Goal: Task Accomplishment & Management: Use online tool/utility

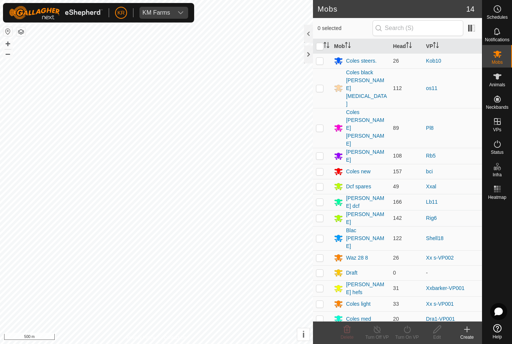
click at [321, 255] on p-checkbox at bounding box center [320, 258] width 8 height 6
checkbox input "true"
click at [405, 329] on icon at bounding box center [407, 329] width 9 height 9
click at [418, 306] on link "Now" at bounding box center [430, 312] width 74 height 15
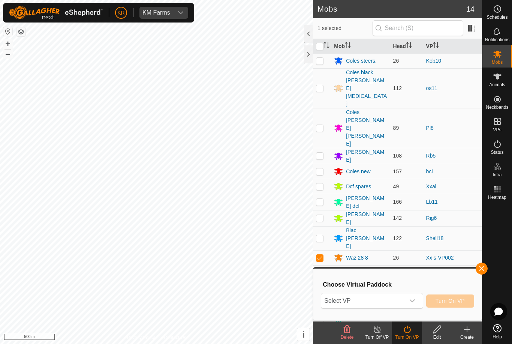
click at [387, 299] on span "Select VP" at bounding box center [363, 300] width 83 height 15
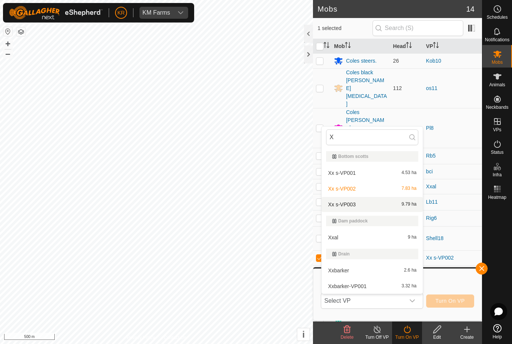
type input "X"
click at [376, 203] on div "Xx s-VP003 9.79 ha" at bounding box center [372, 204] width 92 height 9
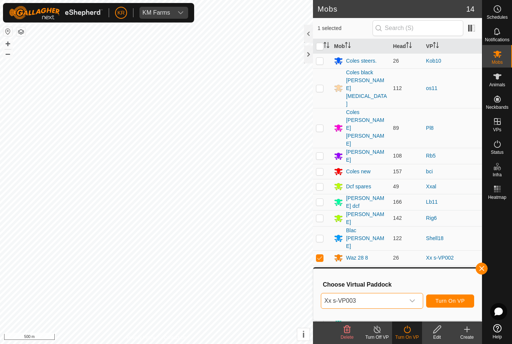
click at [463, 301] on span "Turn On VP" at bounding box center [450, 301] width 29 height 6
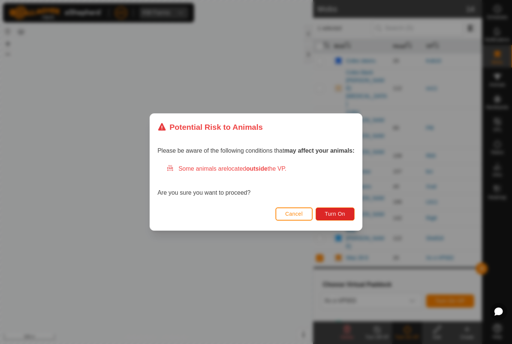
click at [342, 213] on span "Turn On" at bounding box center [335, 214] width 20 height 6
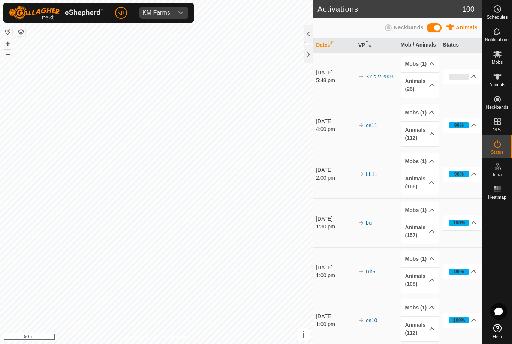
click at [509, 52] on div "Mobs" at bounding box center [498, 56] width 30 height 23
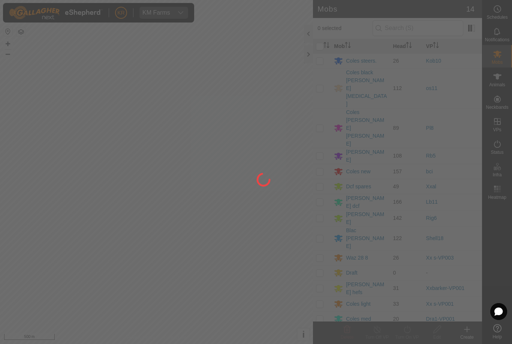
click at [506, 56] on div at bounding box center [256, 172] width 512 height 344
click at [328, 196] on div at bounding box center [256, 172] width 512 height 344
click at [324, 195] on div at bounding box center [256, 172] width 512 height 344
click at [326, 193] on div at bounding box center [256, 172] width 512 height 344
click at [354, 191] on div at bounding box center [256, 172] width 512 height 344
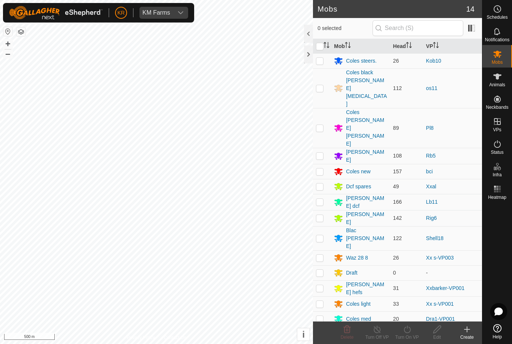
click at [321, 250] on td at bounding box center [322, 257] width 18 height 15
checkbox input "true"
click at [407, 325] on icon at bounding box center [407, 329] width 9 height 9
click at [377, 329] on icon at bounding box center [377, 329] width 9 height 9
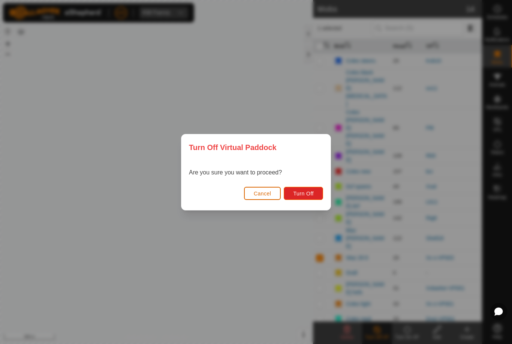
click at [306, 194] on span "Turn Off" at bounding box center [303, 194] width 21 height 6
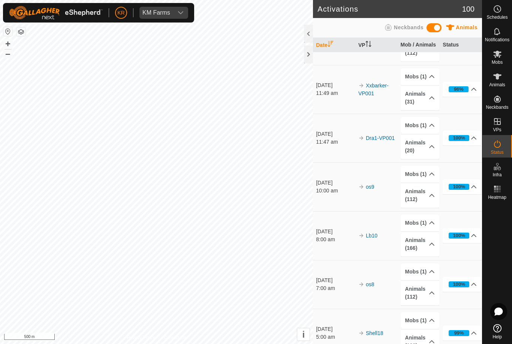
scroll to position [329, 0]
click at [500, 190] on rect at bounding box center [500, 189] width 2 height 2
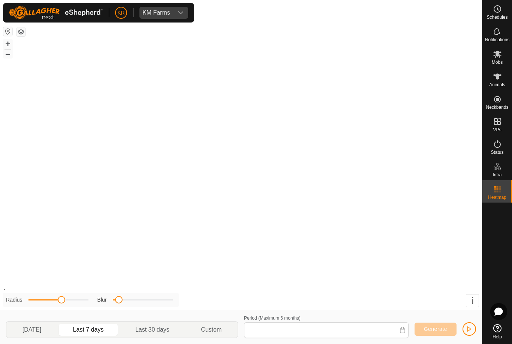
type input "[DATE] - [DATE]"
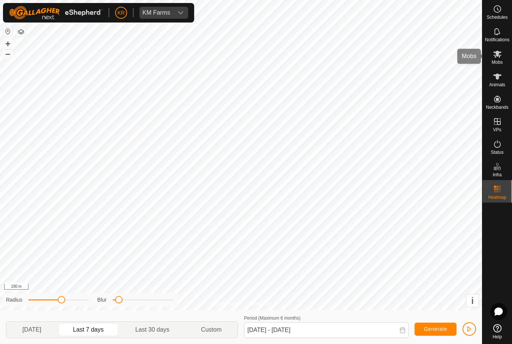
click at [497, 60] on span "Mobs" at bounding box center [497, 62] width 11 height 5
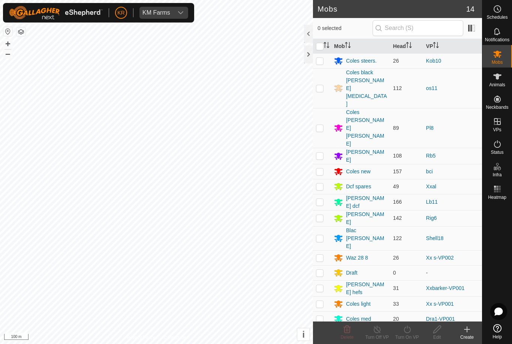
click at [321, 255] on p-checkbox at bounding box center [320, 258] width 8 height 6
checkbox input "true"
click at [405, 326] on icon at bounding box center [407, 329] width 9 height 9
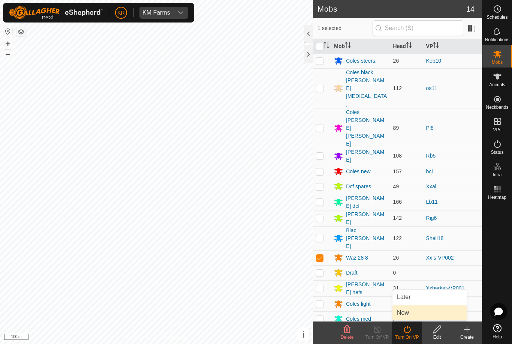
click at [409, 308] on span "Now" at bounding box center [403, 312] width 12 height 9
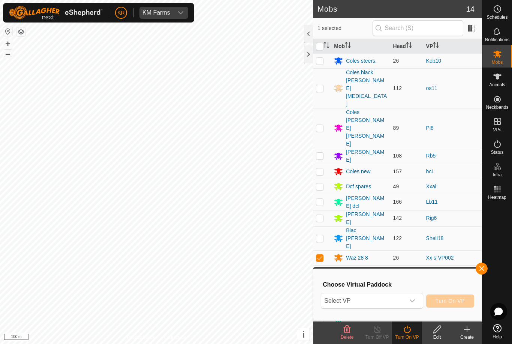
click at [390, 299] on span "Select VP" at bounding box center [363, 300] width 83 height 15
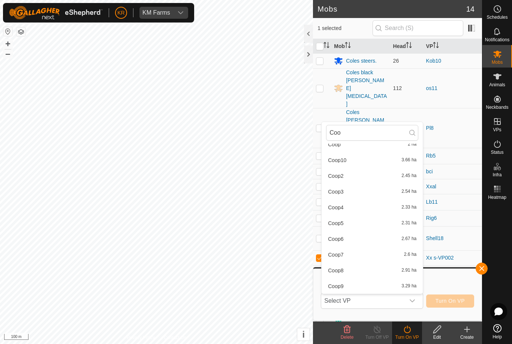
scroll to position [24, 0]
type input "Coo"
click at [352, 157] on div "Coop10 3.66 ha" at bounding box center [372, 160] width 92 height 9
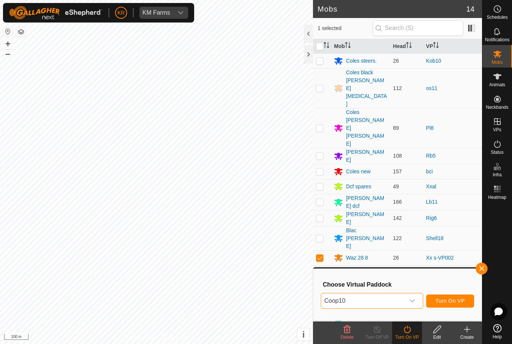
click at [460, 294] on button "Turn On VP" at bounding box center [451, 300] width 48 height 13
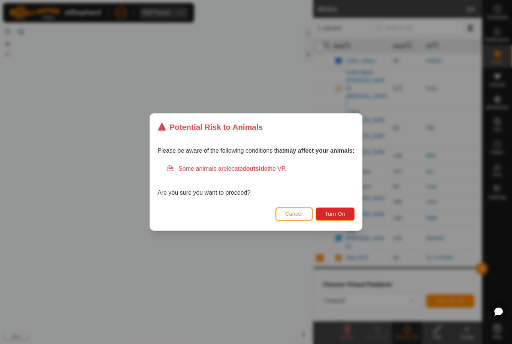
click at [343, 216] on span "Turn On" at bounding box center [335, 214] width 20 height 6
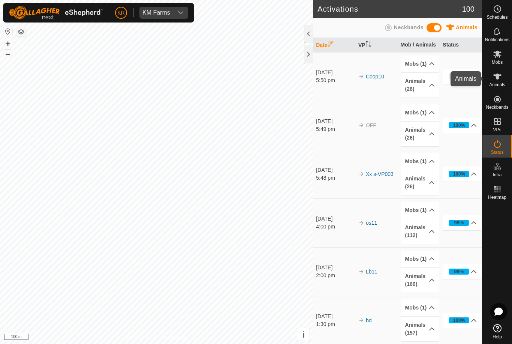
click at [485, 75] on div "Animals" at bounding box center [498, 79] width 30 height 23
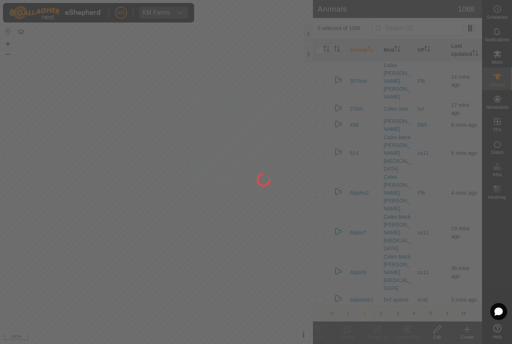
click at [505, 66] on div at bounding box center [256, 172] width 512 height 344
click at [506, 63] on div at bounding box center [256, 172] width 512 height 344
click at [507, 62] on div at bounding box center [256, 172] width 512 height 344
click at [507, 64] on div at bounding box center [256, 172] width 512 height 344
click at [507, 62] on div at bounding box center [256, 172] width 512 height 344
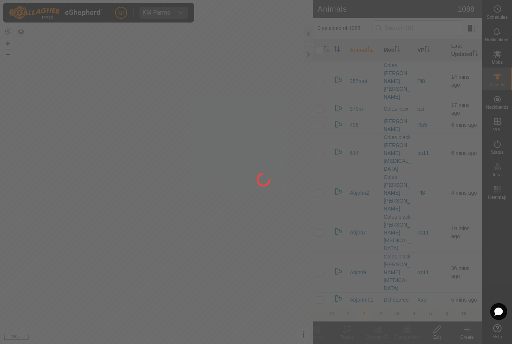
click at [506, 61] on div at bounding box center [256, 172] width 512 height 344
click at [506, 60] on div at bounding box center [256, 172] width 512 height 344
click at [508, 57] on div at bounding box center [256, 172] width 512 height 344
click at [509, 54] on div at bounding box center [256, 172] width 512 height 344
click at [509, 56] on div at bounding box center [256, 172] width 512 height 344
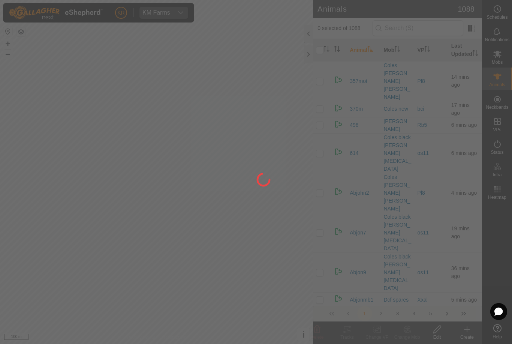
click at [509, 57] on div "Mobs" at bounding box center [498, 56] width 30 height 23
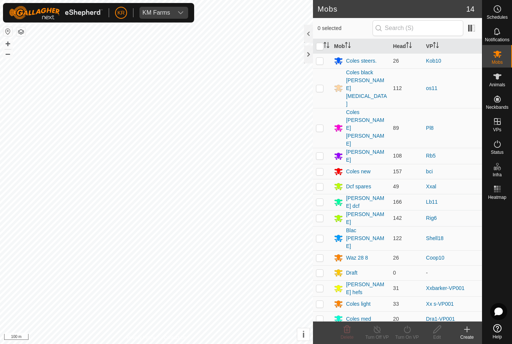
click at [509, 57] on div "Mobs" at bounding box center [498, 56] width 30 height 23
click at [324, 296] on td at bounding box center [322, 303] width 18 height 15
checkbox input "true"
click at [405, 330] on icon at bounding box center [407, 329] width 9 height 9
click at [418, 310] on link "Now" at bounding box center [430, 312] width 74 height 15
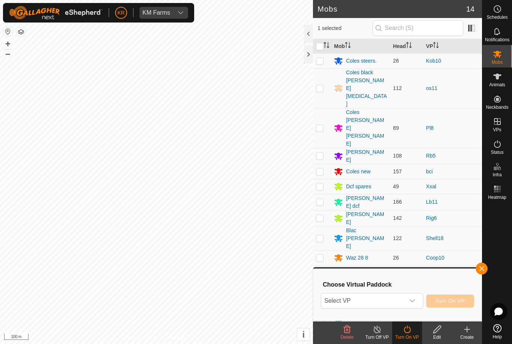
click at [387, 300] on span "Select VP" at bounding box center [363, 300] width 83 height 15
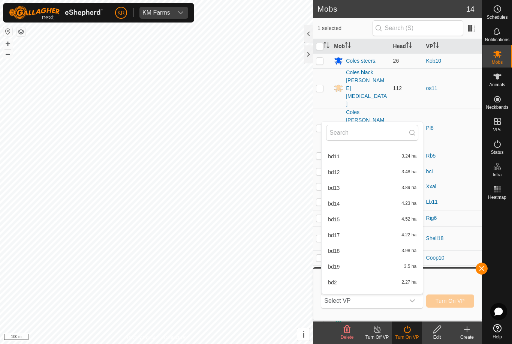
scroll to position [31, 0]
click at [368, 132] on input "text" at bounding box center [372, 133] width 92 height 16
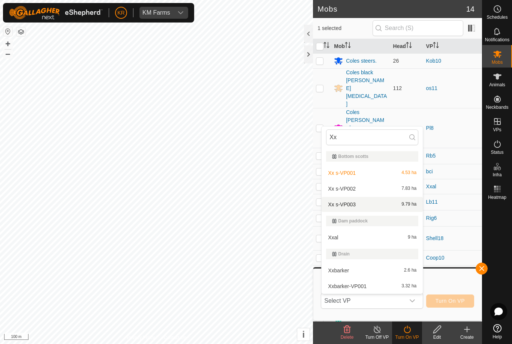
type input "Xx"
click at [376, 200] on div "Xx s-VP003 9.79 ha" at bounding box center [372, 204] width 92 height 9
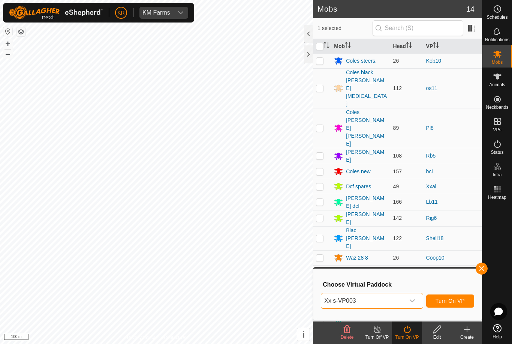
click at [382, 298] on span "Xx s-VP003" at bounding box center [363, 300] width 83 height 15
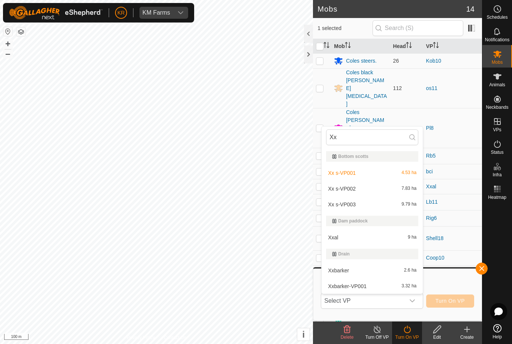
type input "Xx"
click at [370, 182] on li "Xx s-VP002 7.83 ha" at bounding box center [372, 188] width 101 height 15
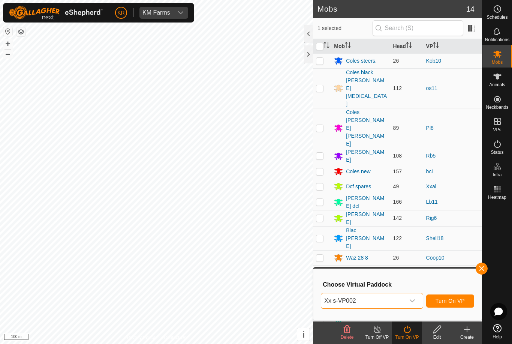
click at [450, 297] on button "Turn On VP" at bounding box center [451, 300] width 48 height 13
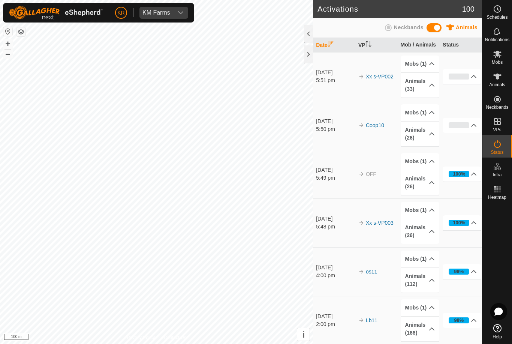
click at [475, 30] on span "Animals" at bounding box center [467, 27] width 22 height 6
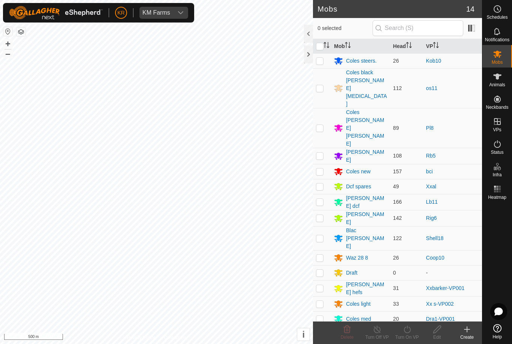
click at [355, 254] on div "Waz 28 8" at bounding box center [357, 258] width 22 height 8
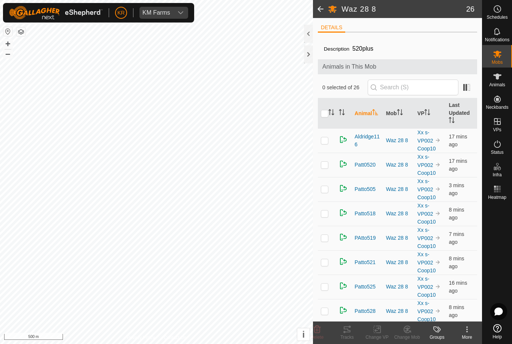
click at [470, 325] on div "More" at bounding box center [467, 333] width 30 height 23
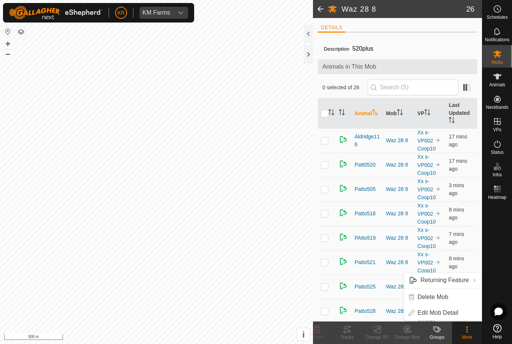
click at [445, 307] on link "Edit Mob Detail" at bounding box center [443, 312] width 78 height 15
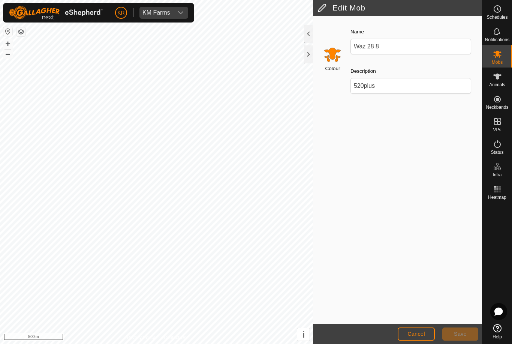
click at [335, 51] on input "Select a color" at bounding box center [333, 54] width 18 height 18
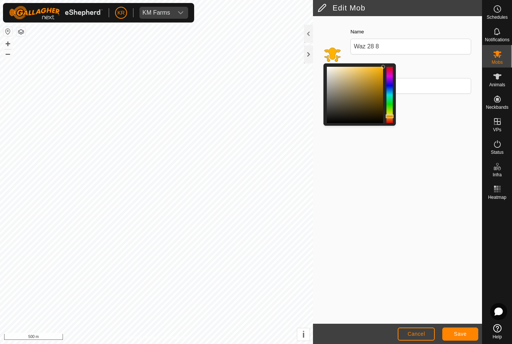
click at [392, 117] on div at bounding box center [390, 116] width 8 height 4
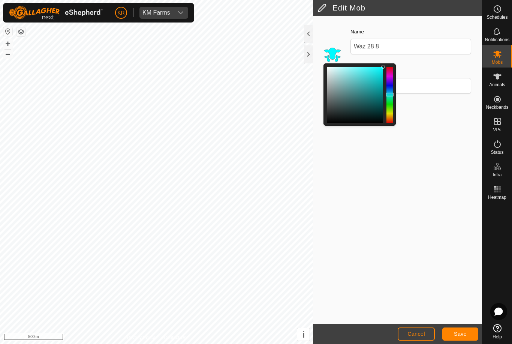
click at [462, 330] on button "Save" at bounding box center [461, 334] width 36 height 13
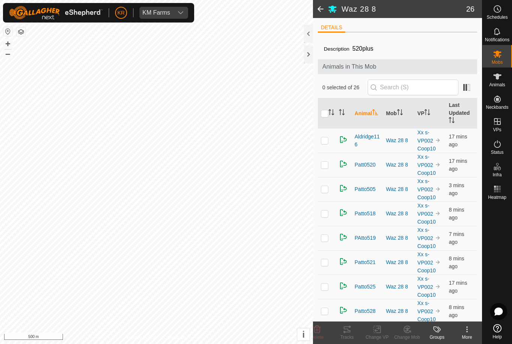
click at [472, 336] on div "More" at bounding box center [467, 337] width 30 height 7
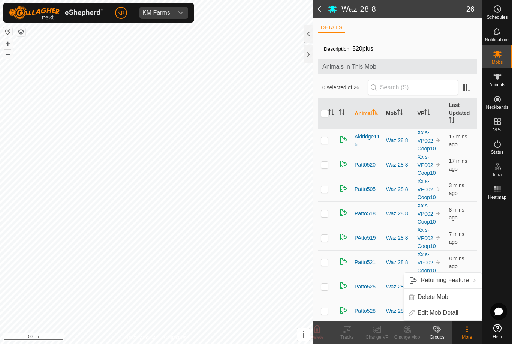
click at [454, 312] on span "Edit Mob Detail" at bounding box center [438, 312] width 41 height 9
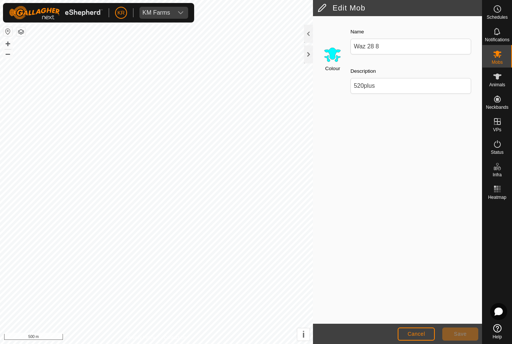
click at [333, 57] on input "Select a color" at bounding box center [333, 54] width 18 height 18
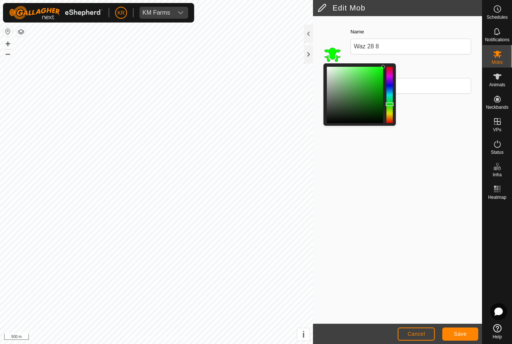
click at [392, 106] on div at bounding box center [390, 95] width 6 height 56
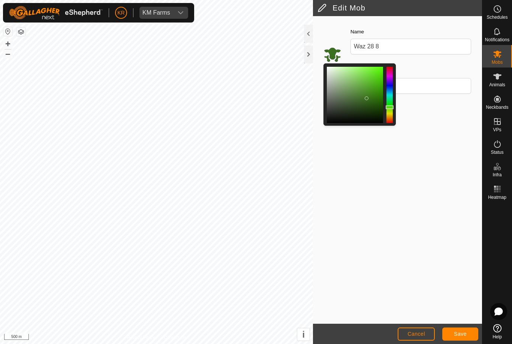
click at [368, 98] on div at bounding box center [367, 98] width 4 height 4
click at [463, 333] on span "Save" at bounding box center [460, 334] width 13 height 6
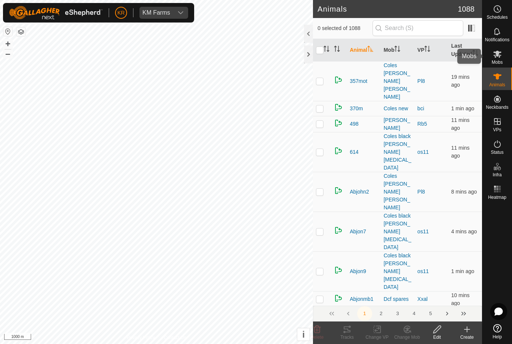
click at [502, 63] on span "Mobs" at bounding box center [497, 62] width 11 height 5
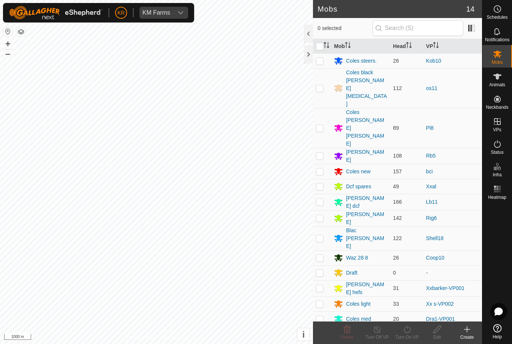
click at [320, 183] on p-checkbox at bounding box center [320, 186] width 8 height 6
checkbox input "true"
click at [468, 327] on icon at bounding box center [467, 329] width 9 height 9
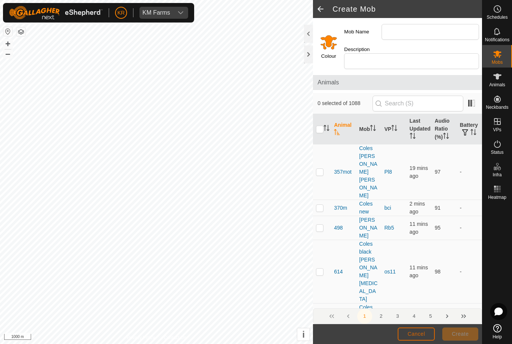
click at [418, 329] on button "Cancel" at bounding box center [416, 334] width 37 height 13
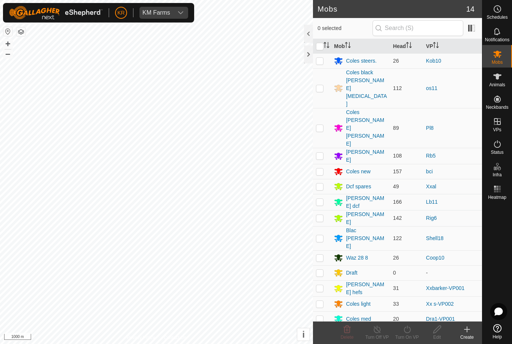
click at [370, 183] on div "Dcf spares" at bounding box center [358, 187] width 25 height 8
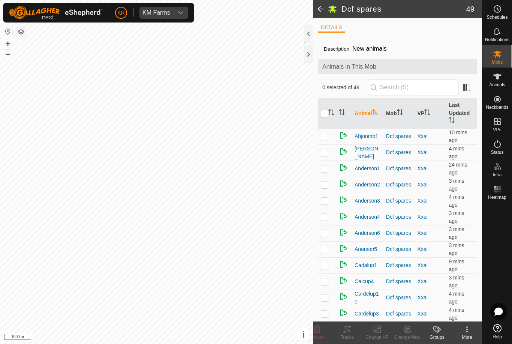
click at [466, 325] on icon at bounding box center [467, 329] width 9 height 9
click at [454, 311] on span "Edit Mob Detail" at bounding box center [438, 312] width 41 height 9
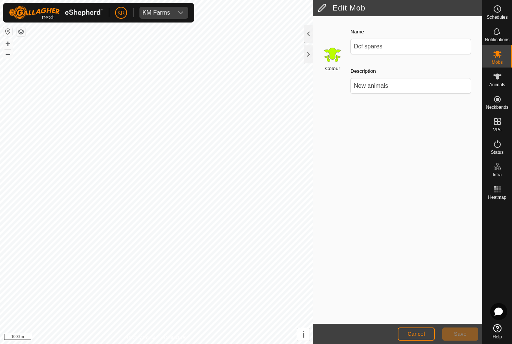
click at [333, 54] on input "Select a color" at bounding box center [333, 54] width 18 height 18
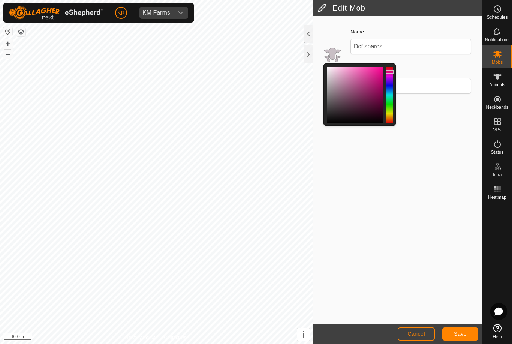
click at [331, 78] on div at bounding box center [330, 79] width 4 height 4
click at [458, 335] on span "Save" at bounding box center [460, 334] width 13 height 6
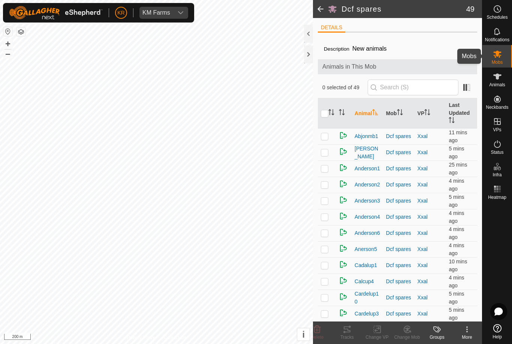
click at [505, 60] on div "Mobs" at bounding box center [498, 56] width 30 height 23
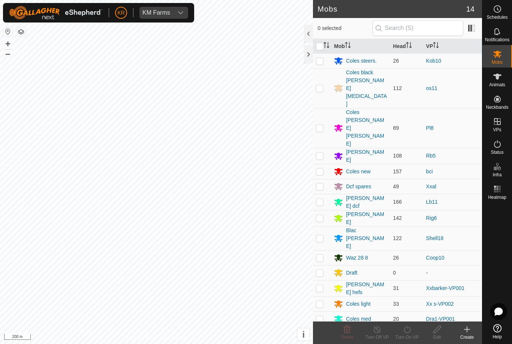
click at [366, 254] on div "Waz 28 8" at bounding box center [357, 258] width 22 height 8
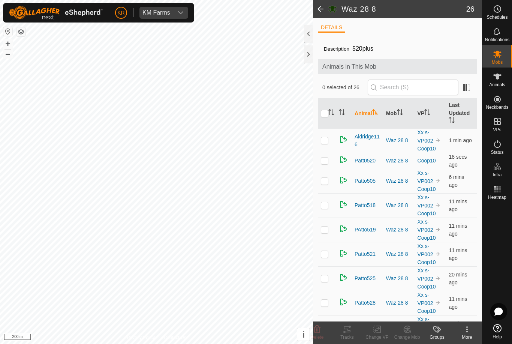
click at [469, 335] on div "More" at bounding box center [467, 337] width 30 height 7
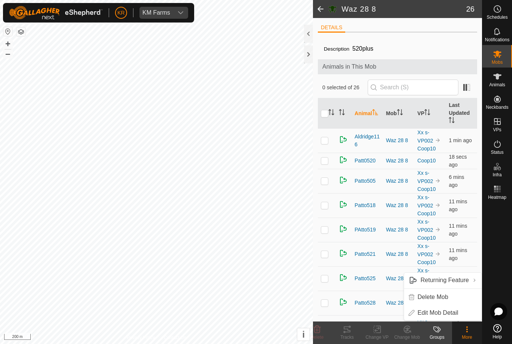
click at [459, 313] on link "Edit Mob Detail" at bounding box center [443, 312] width 78 height 15
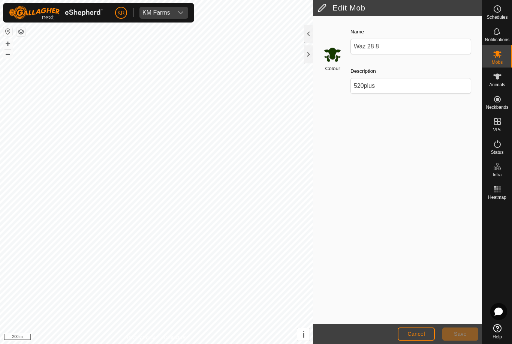
click at [338, 56] on input "Select a color" at bounding box center [333, 54] width 18 height 18
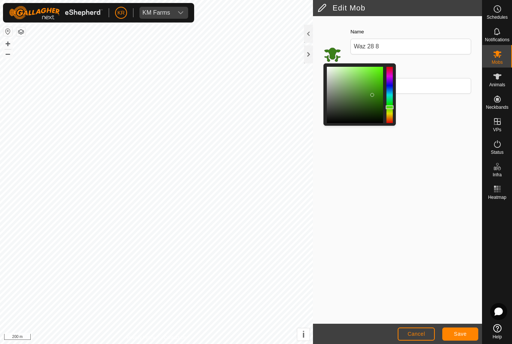
click at [466, 332] on span "Save" at bounding box center [460, 334] width 13 height 6
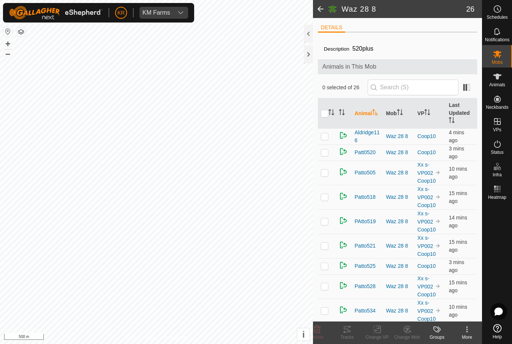
click at [168, 12] on div "KM Farms" at bounding box center [157, 13] width 28 height 6
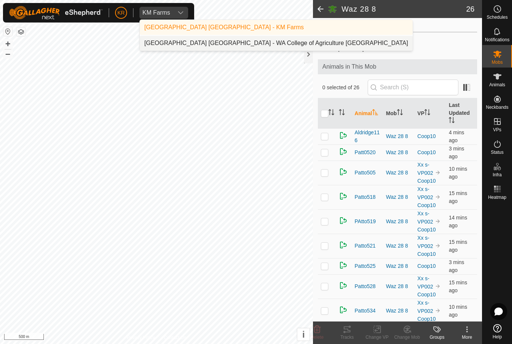
click at [200, 41] on div "Kent Rochester - WA College of Agriculture Denmark" at bounding box center [276, 43] width 264 height 9
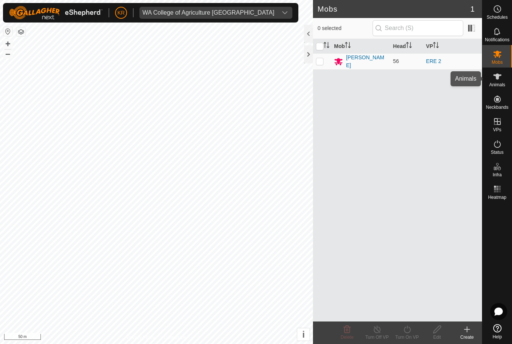
click at [499, 83] on span "Animals" at bounding box center [498, 85] width 16 height 5
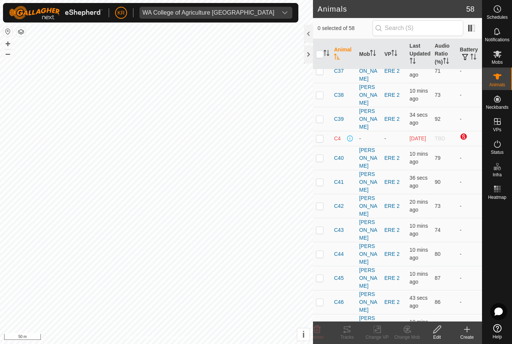
scroll to position [674, 0]
click at [344, 328] on icon at bounding box center [347, 329] width 7 height 6
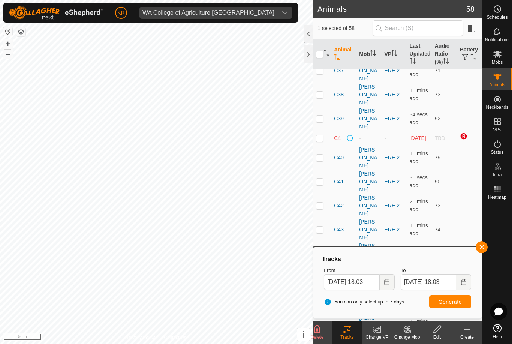
checkbox input "false"
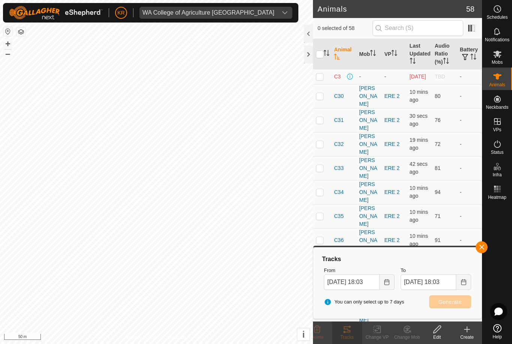
scroll to position [479, 0]
checkbox input "true"
click at [349, 328] on icon at bounding box center [347, 329] width 9 height 9
click at [349, 334] on icon at bounding box center [347, 329] width 9 height 9
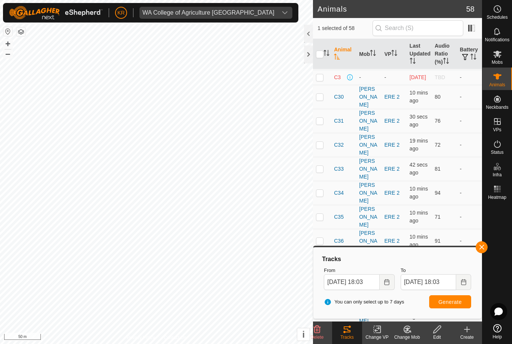
click at [348, 332] on icon at bounding box center [347, 329] width 7 height 6
click at [455, 300] on span "Generate" at bounding box center [450, 302] width 23 height 6
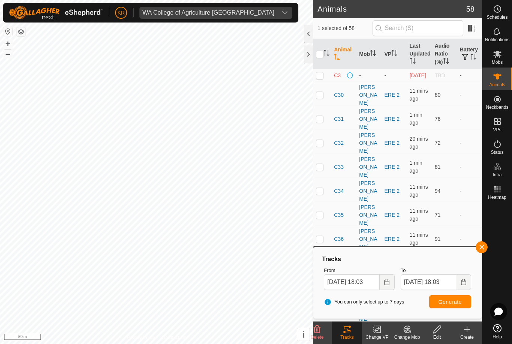
scroll to position [489, 0]
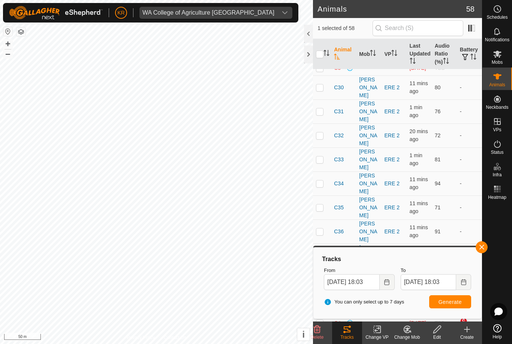
checkbox input "true"
checkbox input "false"
click at [457, 297] on button "Generate" at bounding box center [451, 301] width 42 height 13
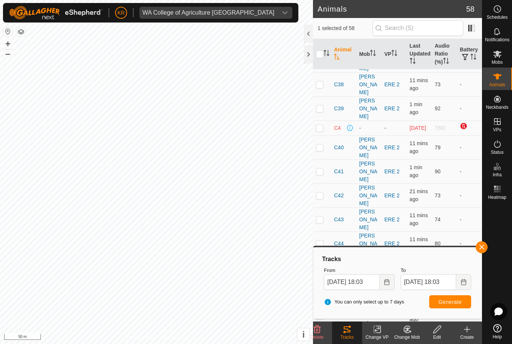
scroll to position [684, 0]
click at [479, 244] on button "button" at bounding box center [482, 247] width 12 height 12
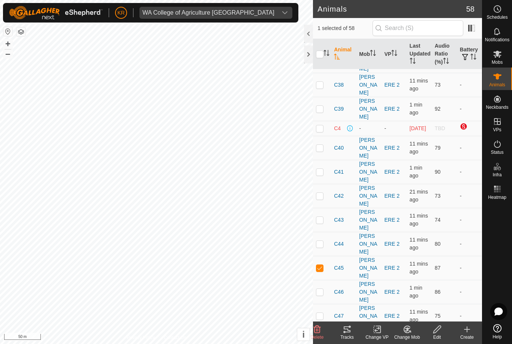
checkbox input "true"
click at [347, 328] on icon at bounding box center [347, 329] width 9 height 9
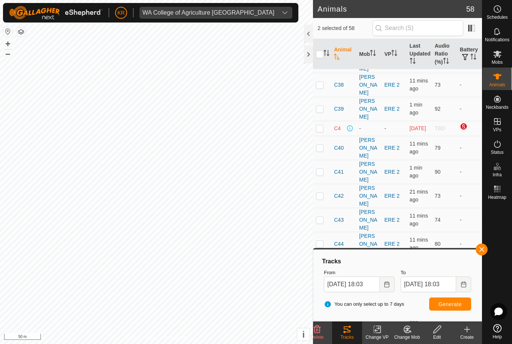
click at [481, 248] on span "button" at bounding box center [482, 249] width 6 height 6
